Goal: Information Seeking & Learning: Learn about a topic

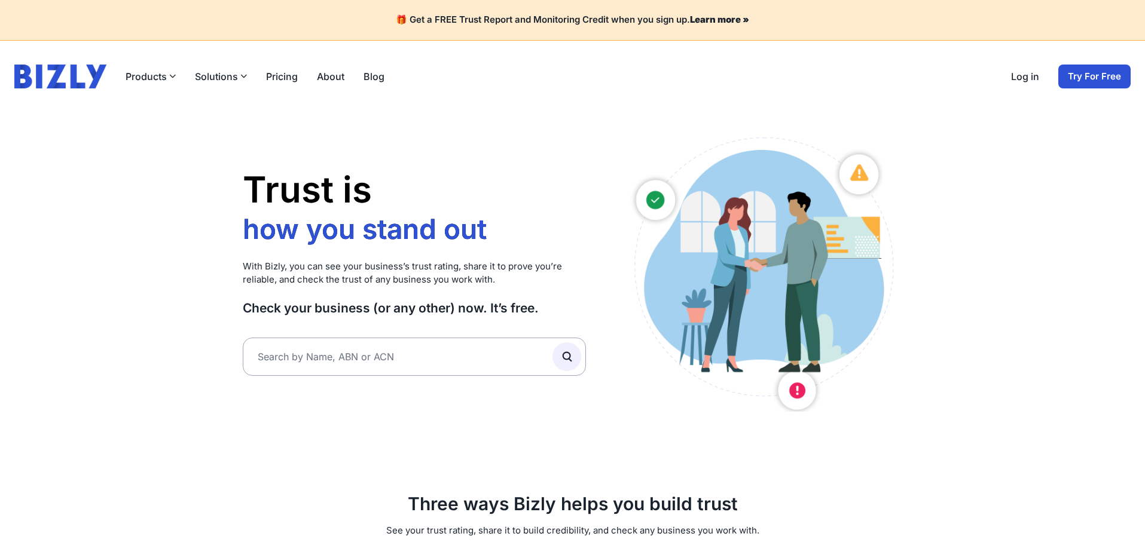
click at [1029, 81] on link "Log in" at bounding box center [1025, 76] width 28 height 14
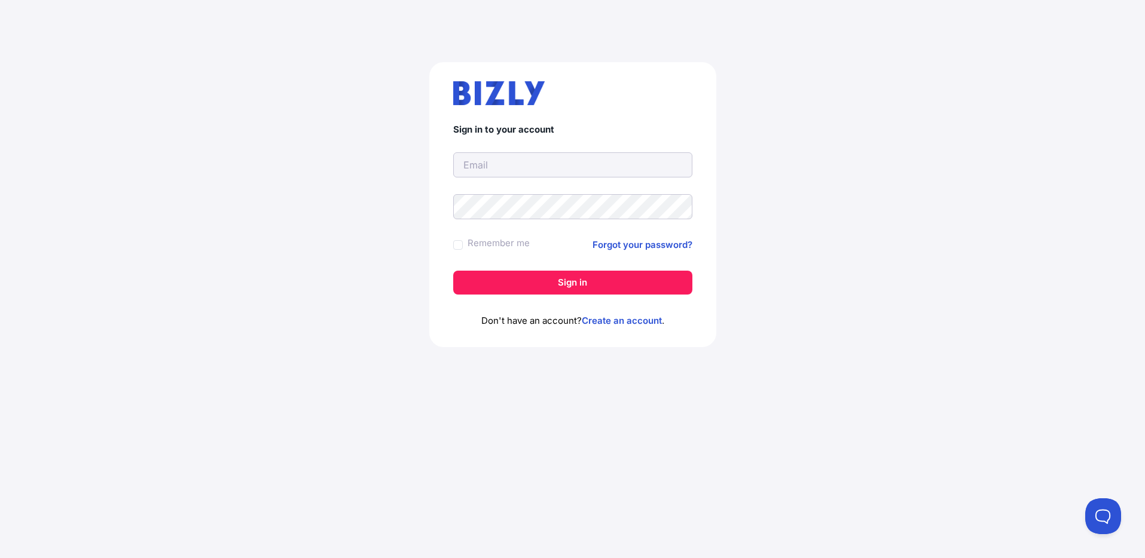
click at [507, 164] on input "text" at bounding box center [572, 164] width 239 height 25
type input "[PERSON_NAME][EMAIL_ADDRESS][DOMAIN_NAME]"
click at [453, 271] on button "Sign in" at bounding box center [572, 283] width 239 height 24
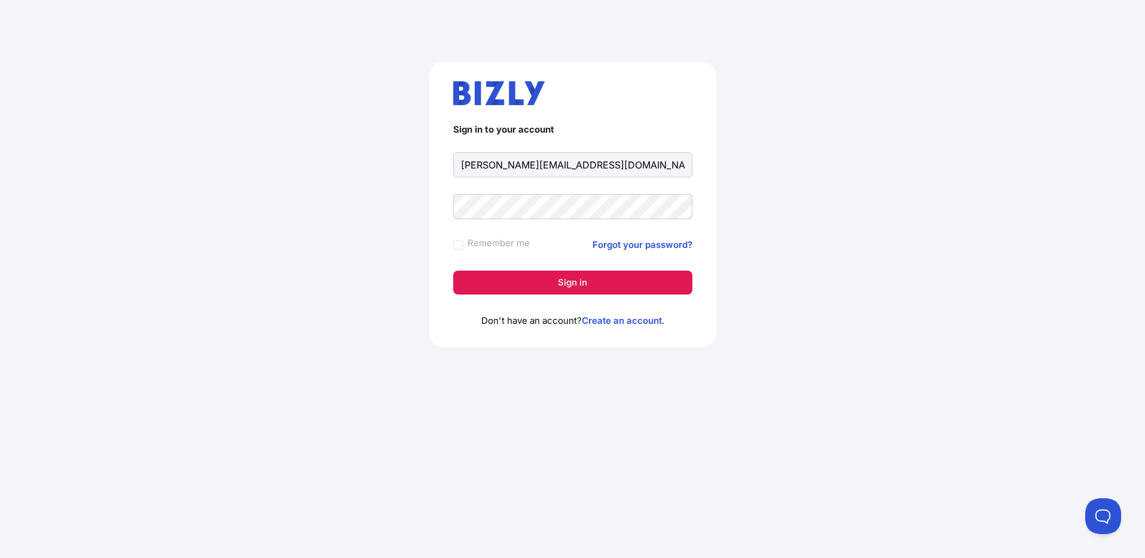
click at [567, 284] on button "Sign in" at bounding box center [572, 283] width 239 height 24
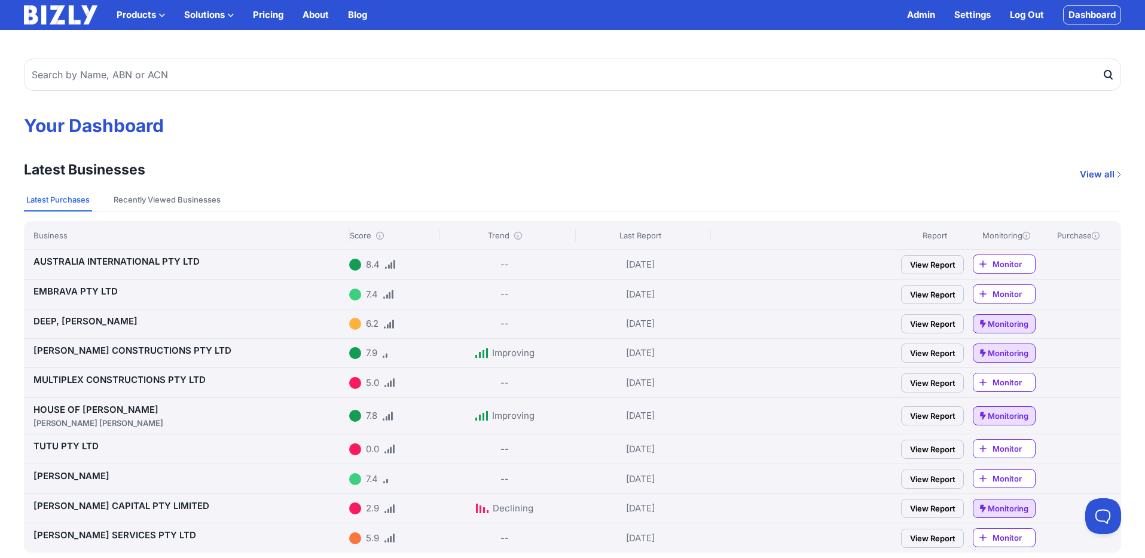
click at [916, 259] on link "View Report" at bounding box center [932, 264] width 63 height 19
click at [919, 384] on link "View Report" at bounding box center [932, 383] width 63 height 19
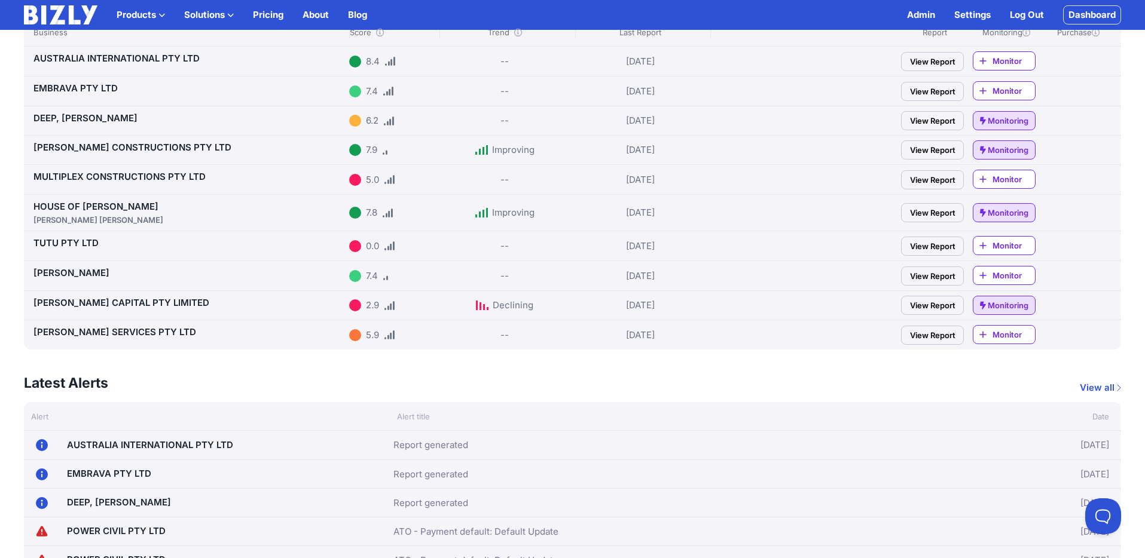
scroll to position [236, 0]
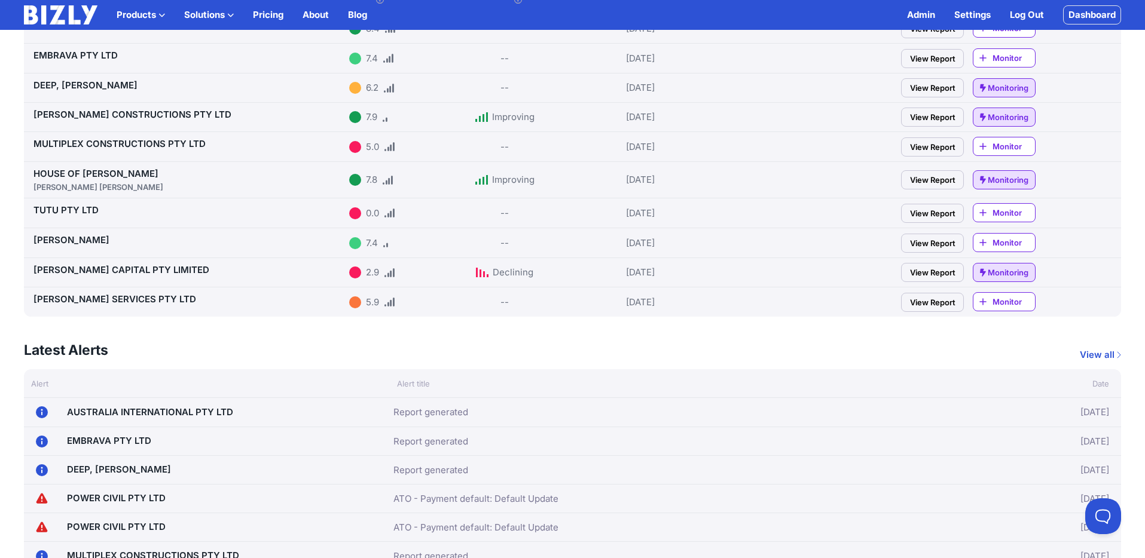
click at [921, 302] on link "View Report" at bounding box center [932, 302] width 63 height 19
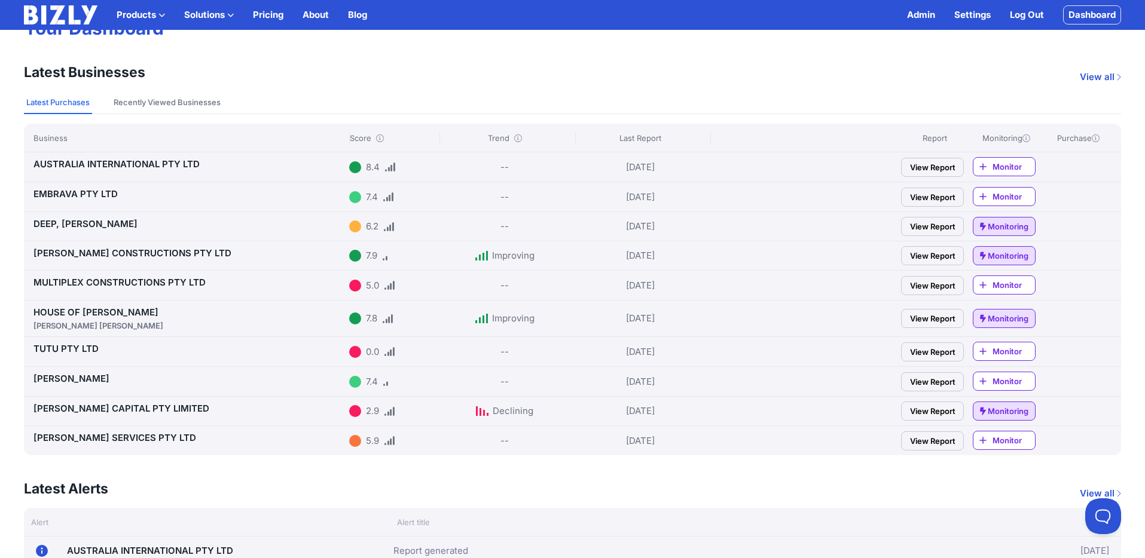
scroll to position [0, 0]
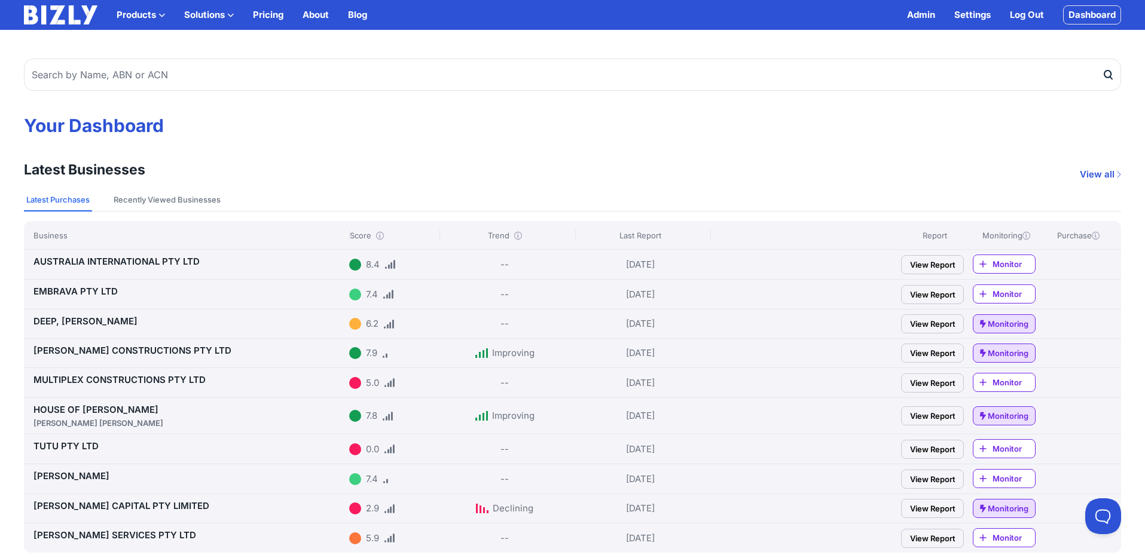
click at [931, 258] on link "View Report" at bounding box center [932, 264] width 63 height 19
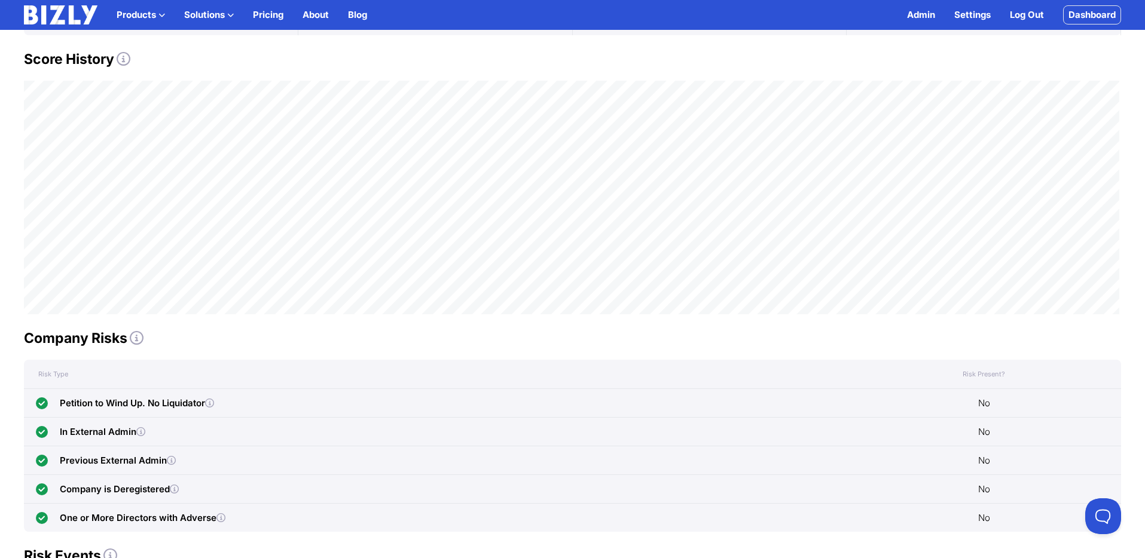
scroll to position [350, 0]
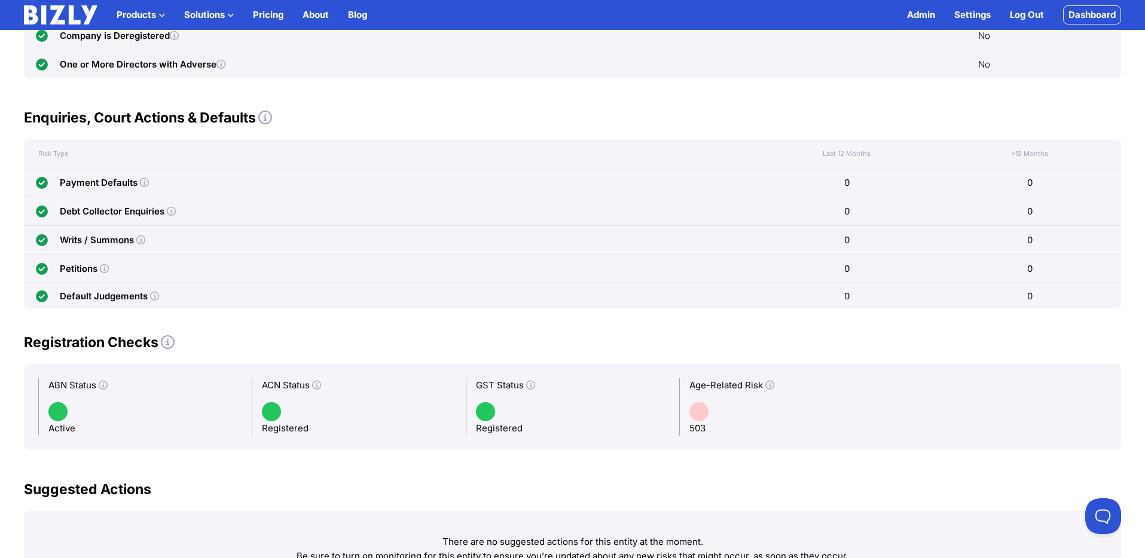
scroll to position [540, 0]
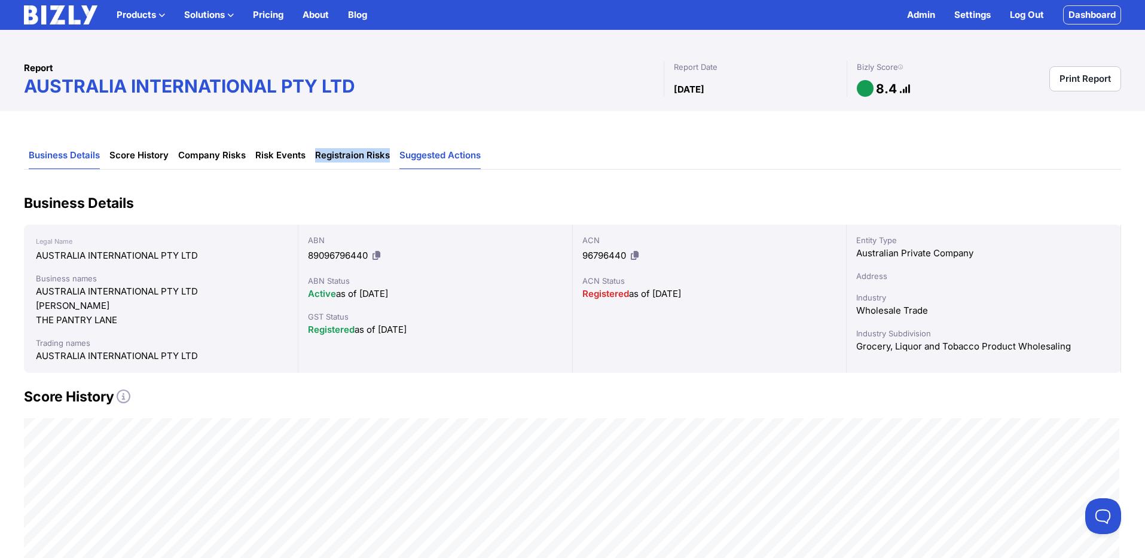
drag, startPoint x: 308, startPoint y: 156, endPoint x: 403, endPoint y: 158, distance: 95.1
click at [387, 155] on ul "Business Details Score History Company Risks Risk Events Registraion Risks Sugg…" at bounding box center [572, 155] width 1097 height 27
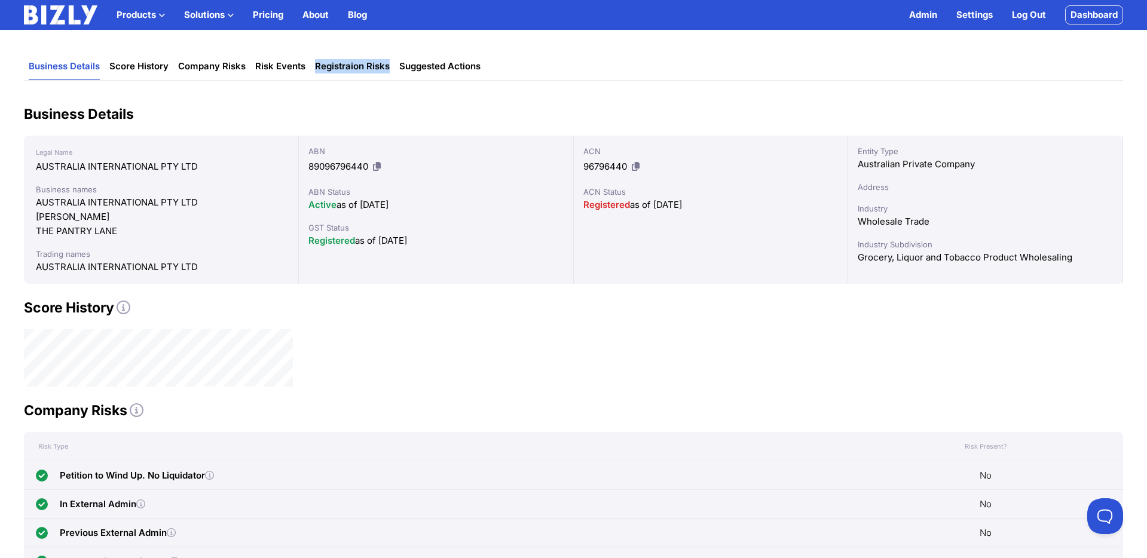
scroll to position [91, 0]
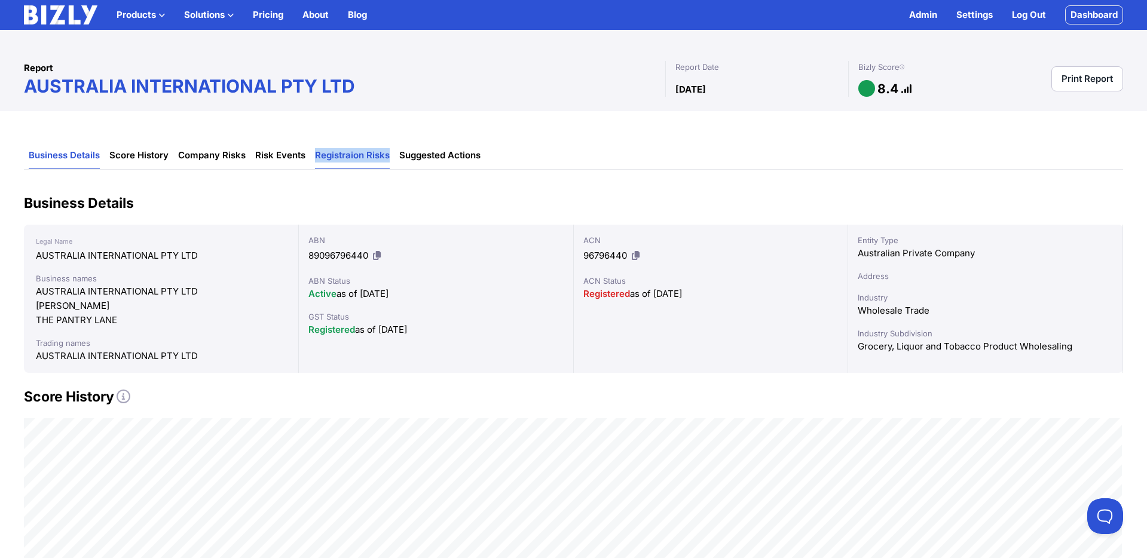
drag, startPoint x: 391, startPoint y: 151, endPoint x: 315, endPoint y: 152, distance: 75.9
click at [315, 152] on li "Registraion Risks" at bounding box center [352, 155] width 84 height 27
copy link "Registraion Risks"
click at [1101, 12] on link "Dashboard" at bounding box center [1094, 14] width 58 height 19
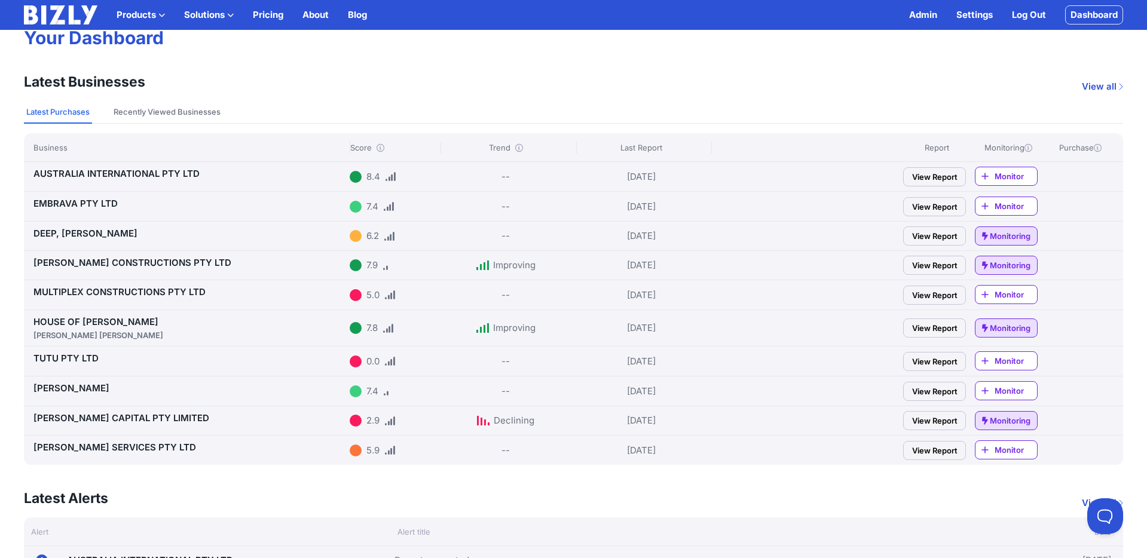
scroll to position [112, 0]
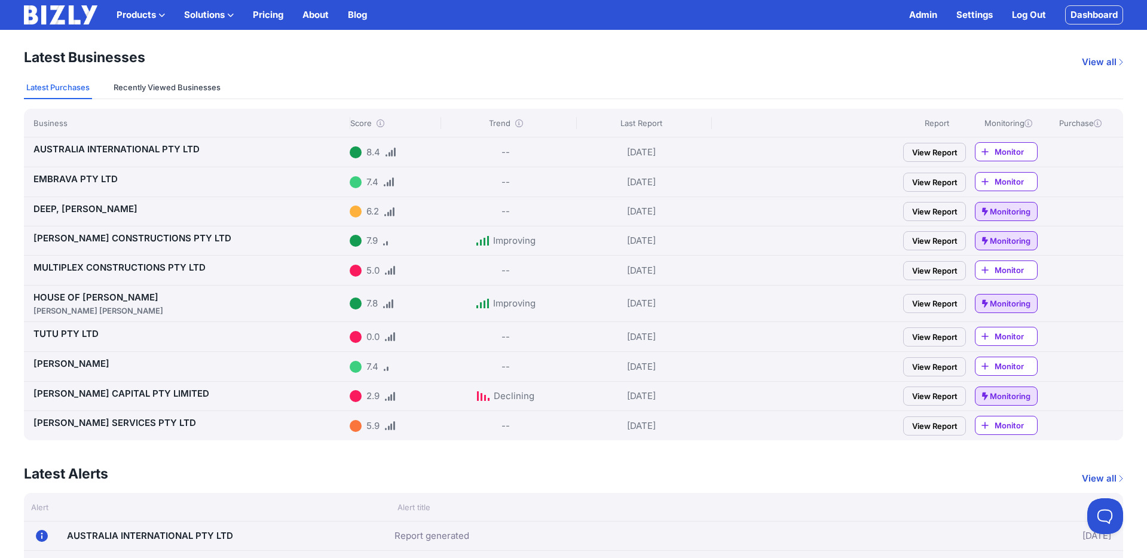
click at [154, 80] on button "Recently Viewed Businesses" at bounding box center [167, 88] width 112 height 23
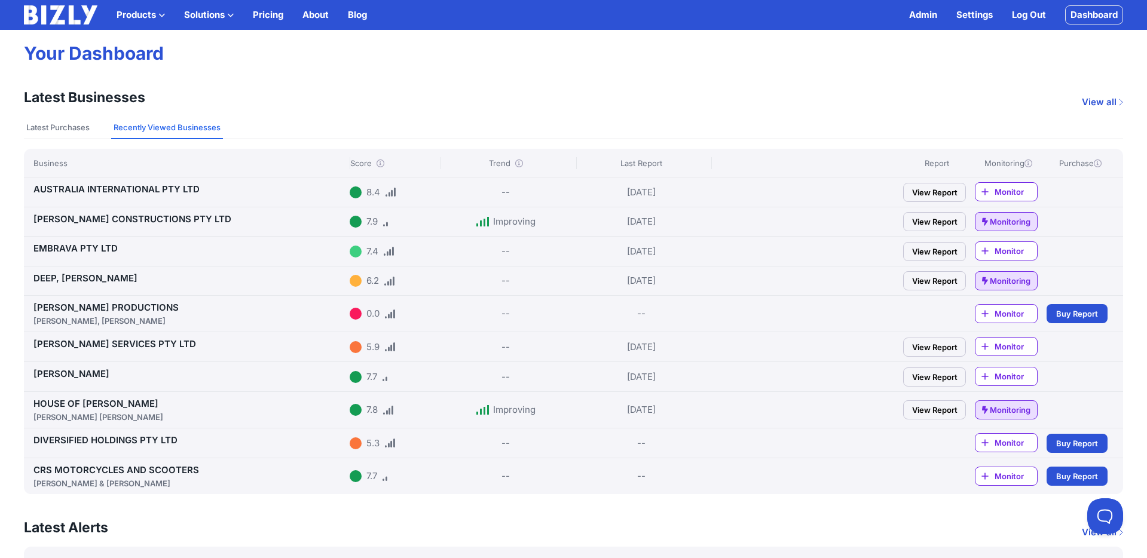
scroll to position [71, 0]
click at [1076, 440] on span "Buy Report" at bounding box center [1077, 445] width 42 height 12
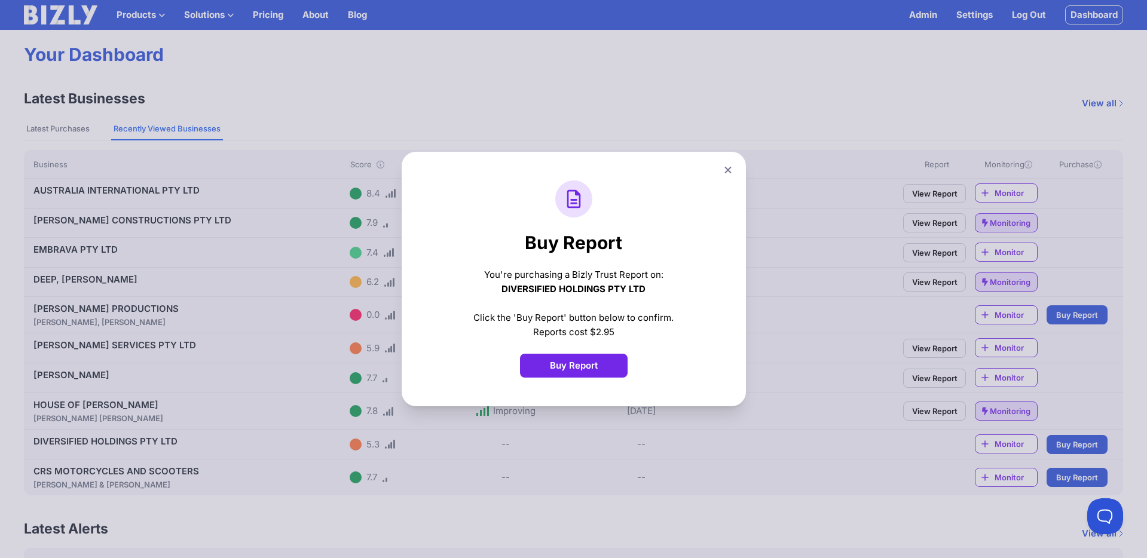
click at [556, 373] on button "Buy Report" at bounding box center [574, 366] width 108 height 24
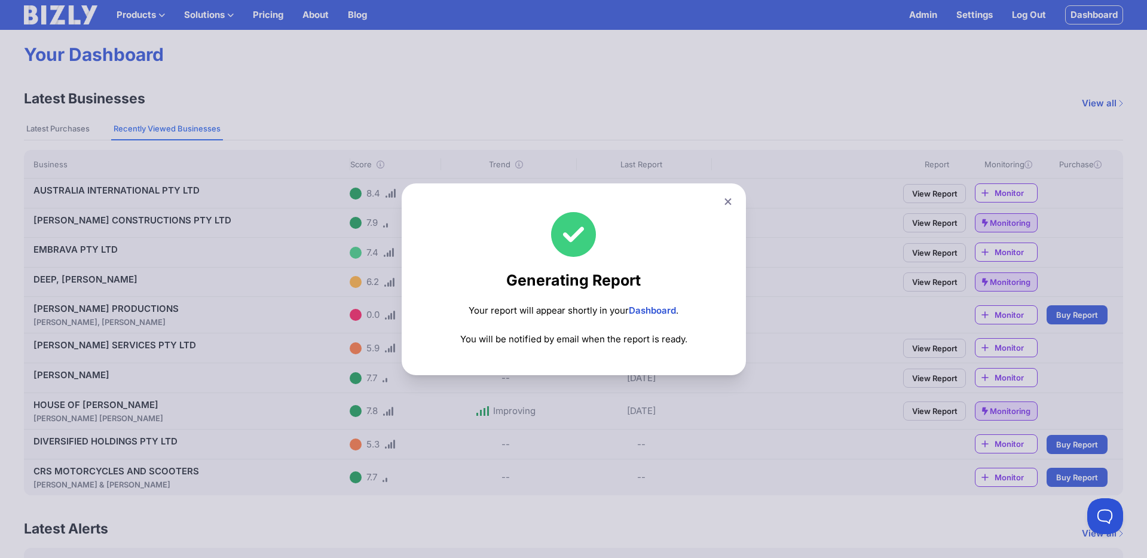
click at [656, 311] on link "Dashboard" at bounding box center [652, 310] width 47 height 11
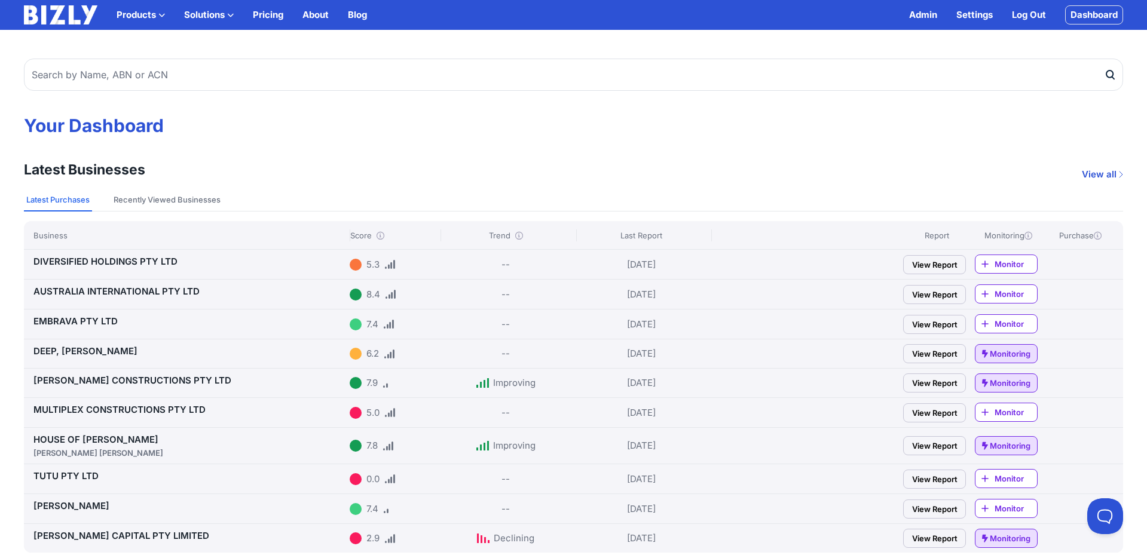
click at [937, 267] on link "View Report" at bounding box center [934, 264] width 63 height 19
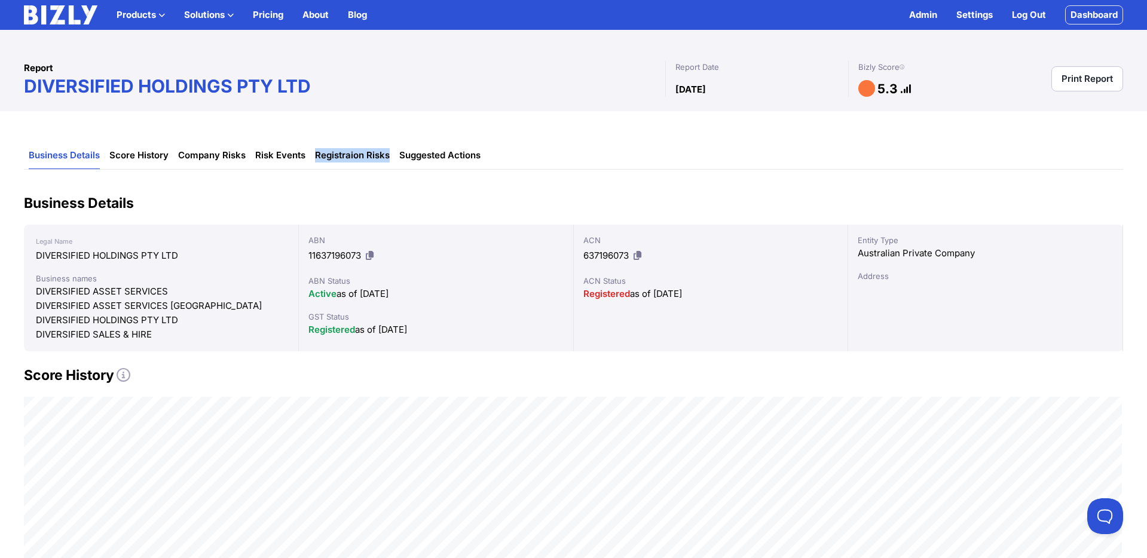
drag, startPoint x: 390, startPoint y: 160, endPoint x: 311, endPoint y: 161, distance: 79.5
click at [310, 158] on li "Registraion Risks" at bounding box center [352, 155] width 84 height 27
copy link "Registraion Risks"
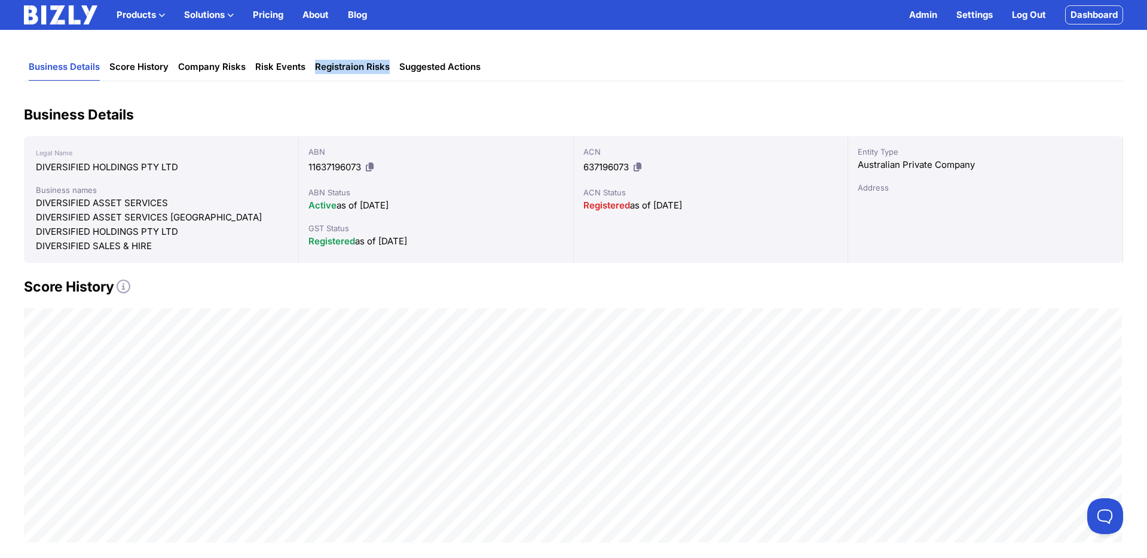
scroll to position [19, 0]
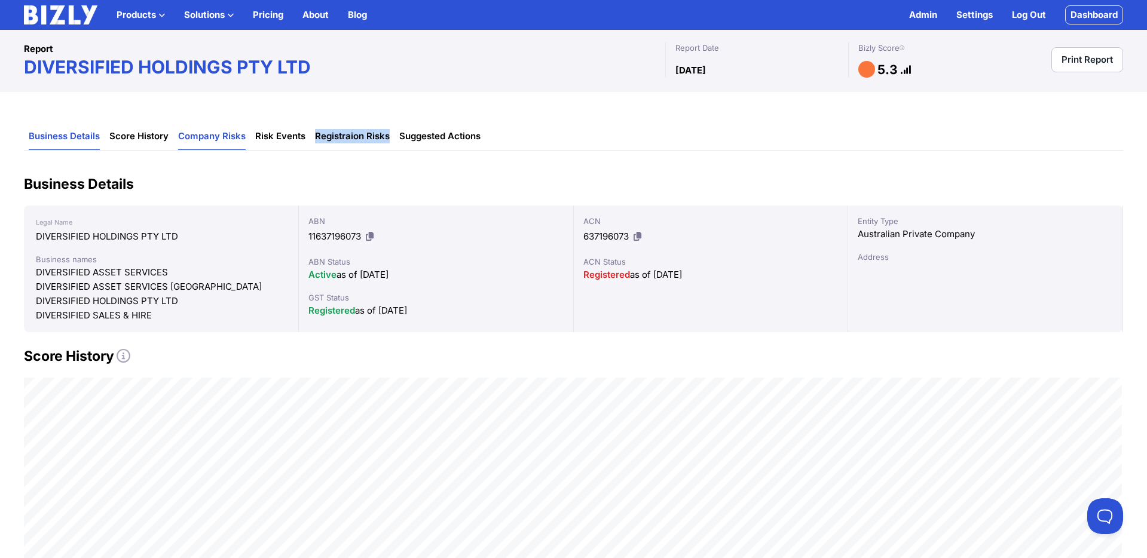
click at [208, 134] on link "Company Risks" at bounding box center [212, 136] width 68 height 27
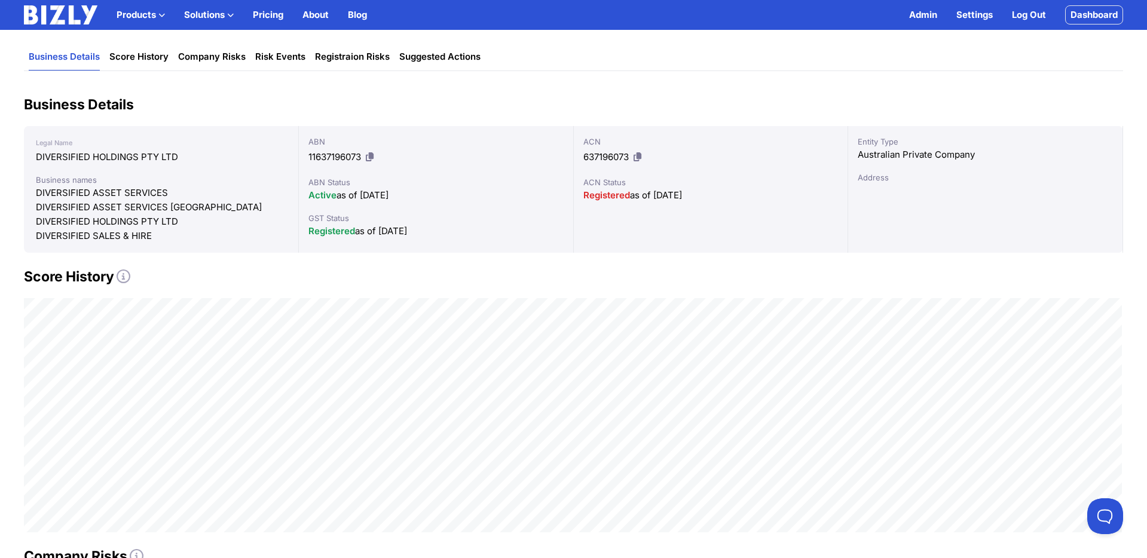
scroll to position [139, 0]
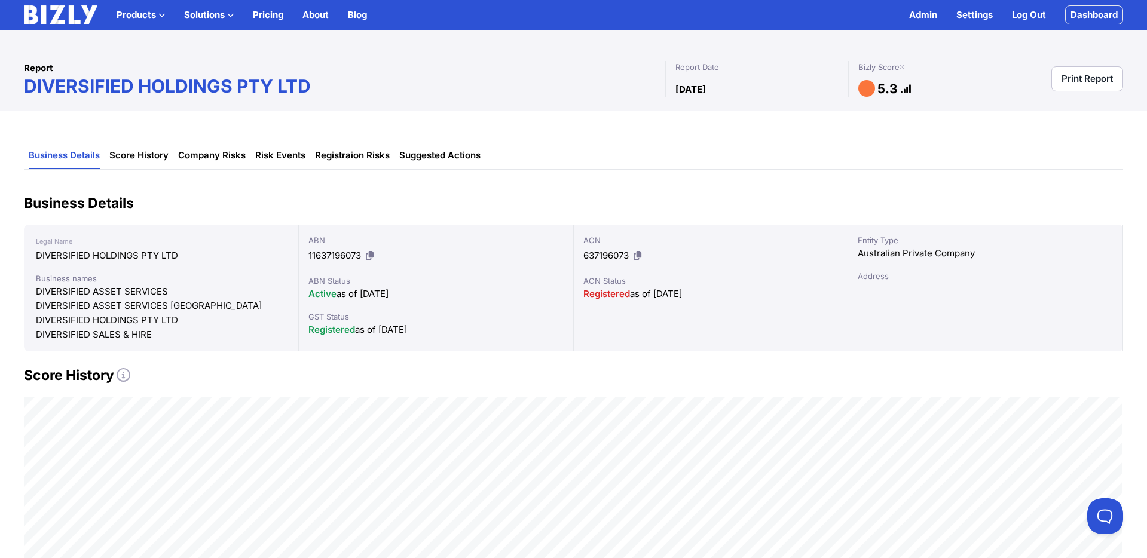
click at [1101, 18] on link "Dashboard" at bounding box center [1094, 14] width 58 height 19
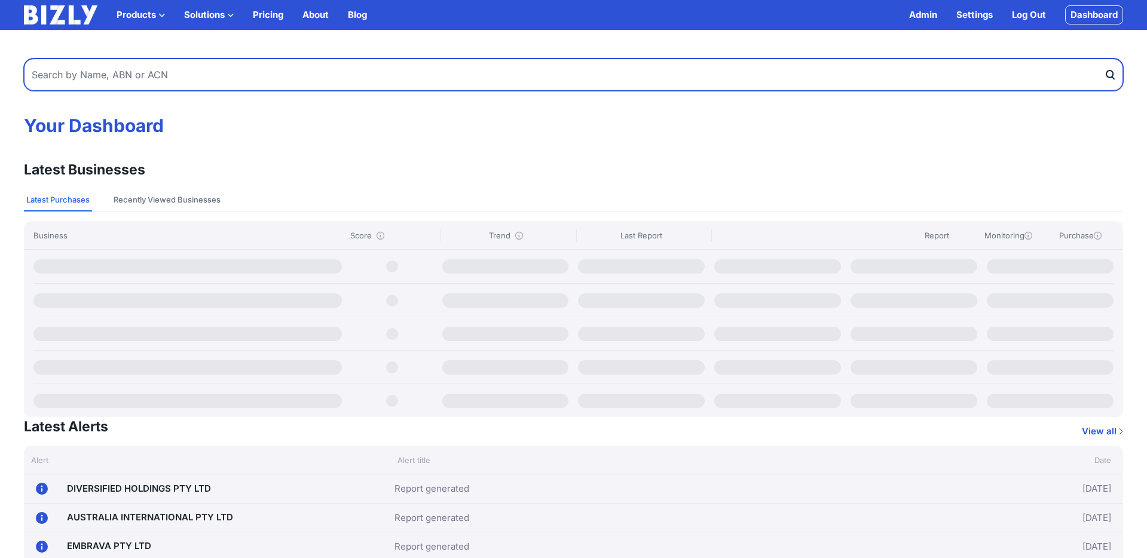
click at [300, 79] on input "text" at bounding box center [573, 75] width 1099 height 32
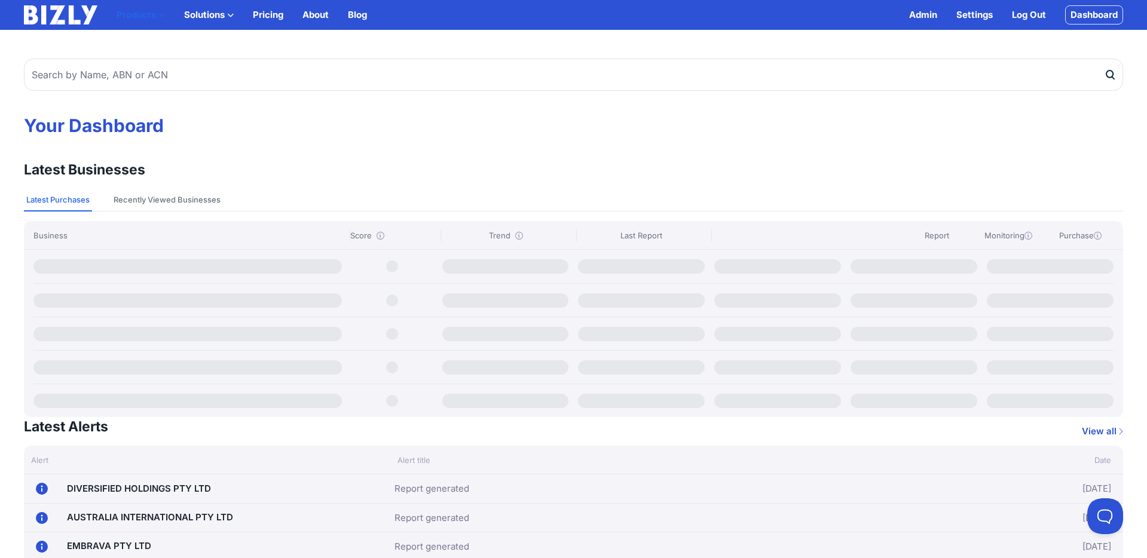
click at [158, 16] on icon "button" at bounding box center [161, 15] width 7 height 7
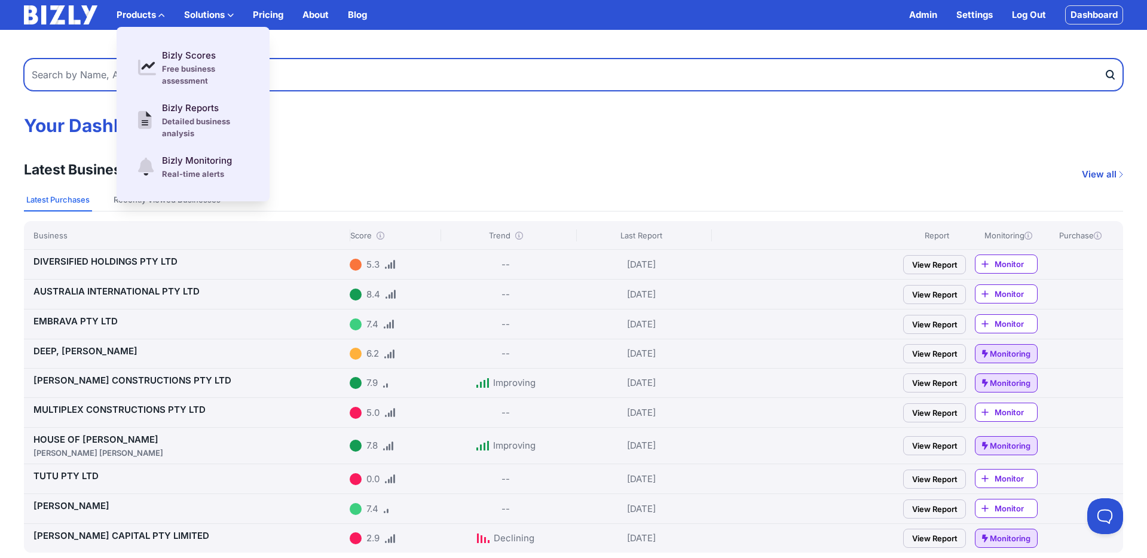
click at [315, 72] on input "text" at bounding box center [573, 75] width 1099 height 32
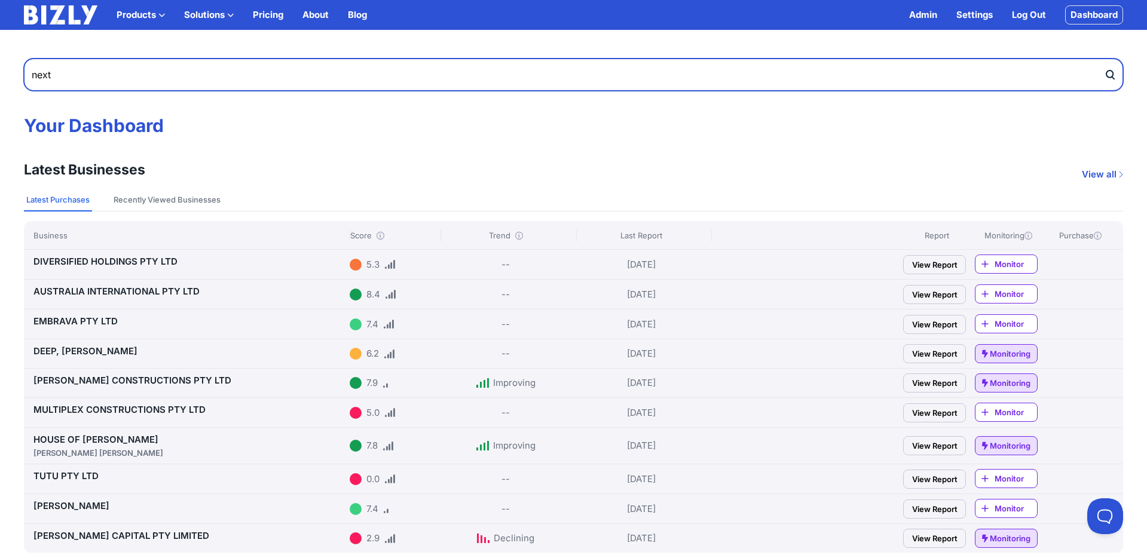
type input "next"
click at [1104, 59] on button "submit" at bounding box center [1113, 75] width 19 height 32
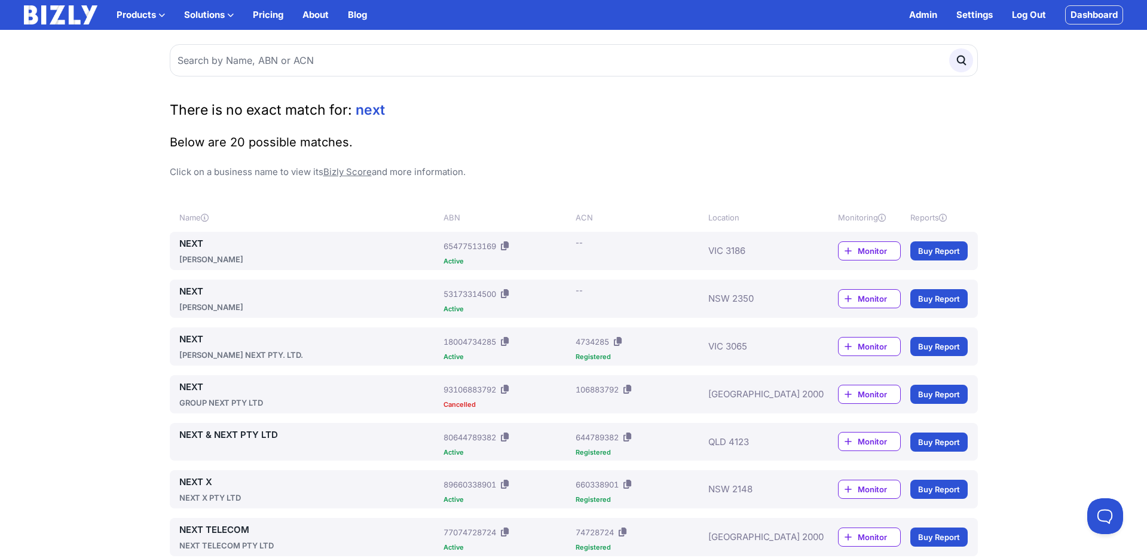
click at [195, 338] on link "NEXT" at bounding box center [309, 339] width 260 height 14
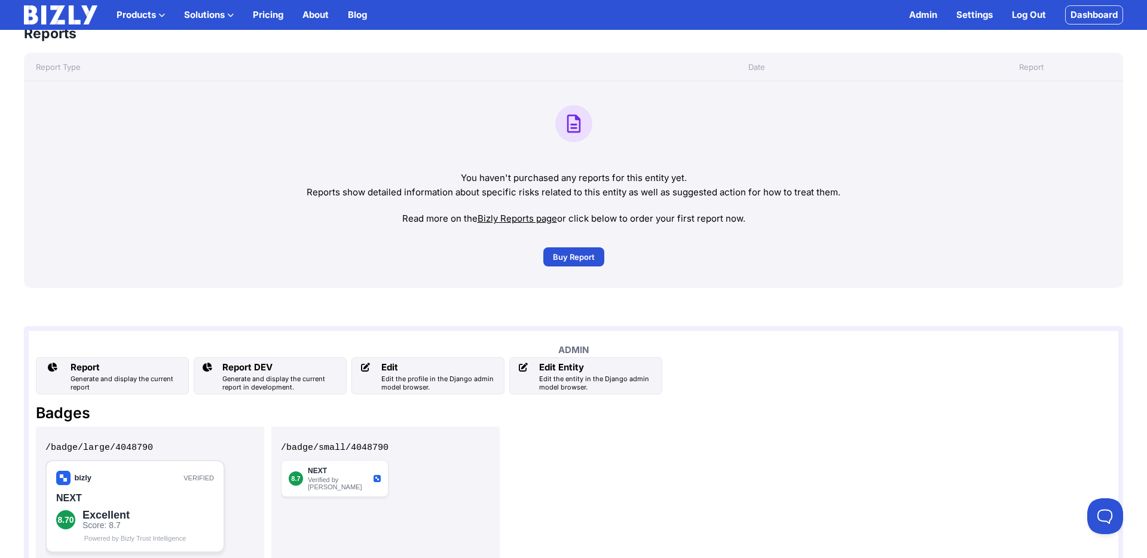
scroll to position [739, 0]
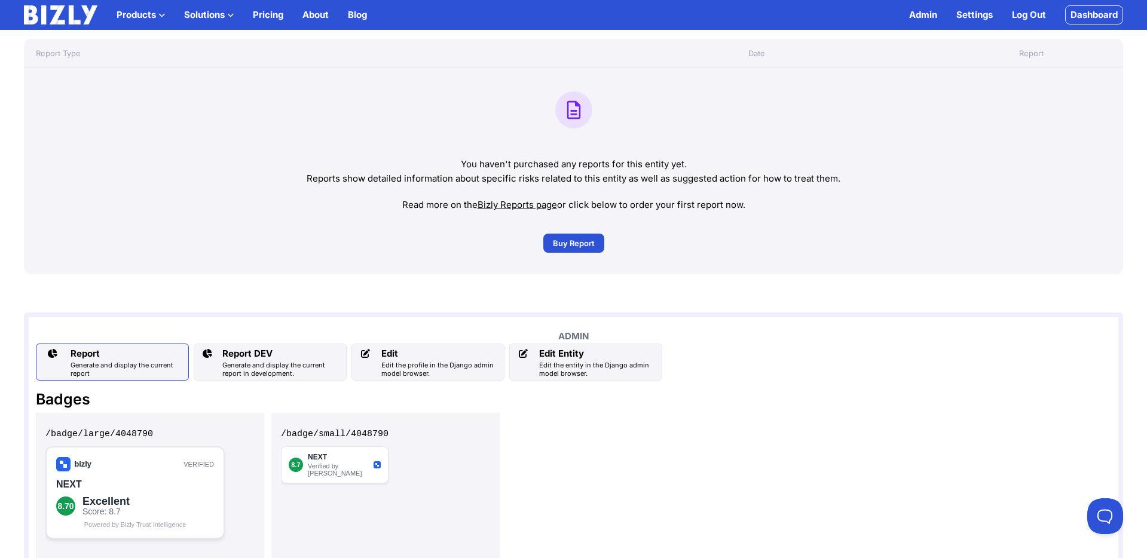
click at [116, 355] on div "Report" at bounding box center [127, 354] width 113 height 14
click at [283, 353] on div "Report DEV" at bounding box center [281, 354] width 119 height 14
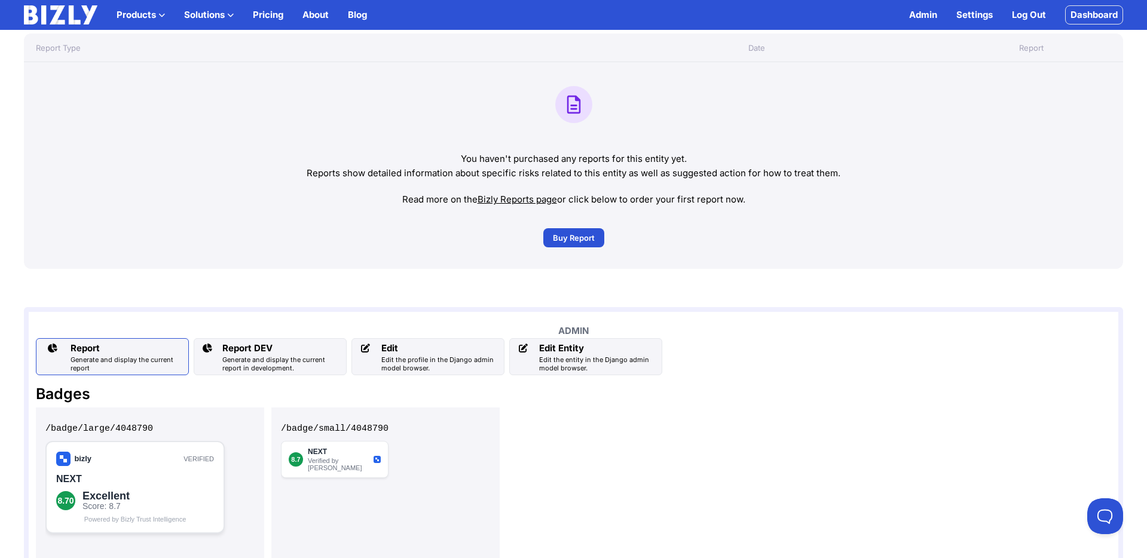
click at [123, 356] on div "Generate and display the current report" at bounding box center [127, 364] width 113 height 17
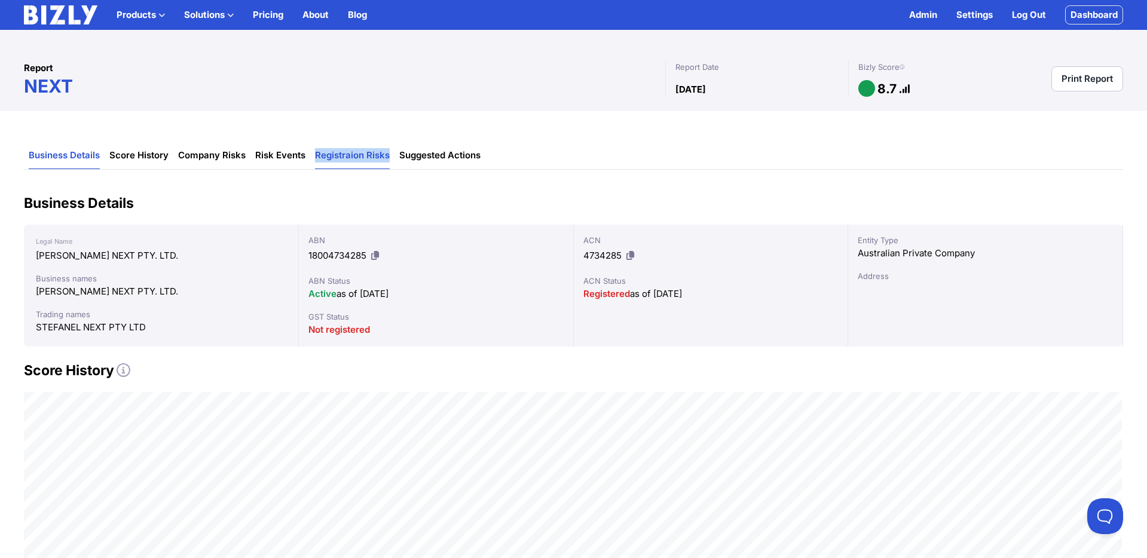
drag, startPoint x: 378, startPoint y: 153, endPoint x: 317, endPoint y: 156, distance: 61.0
click at [317, 156] on li "Registraion Risks" at bounding box center [352, 155] width 84 height 27
copy link "Registraion Risks"
